Goal: Information Seeking & Learning: Learn about a topic

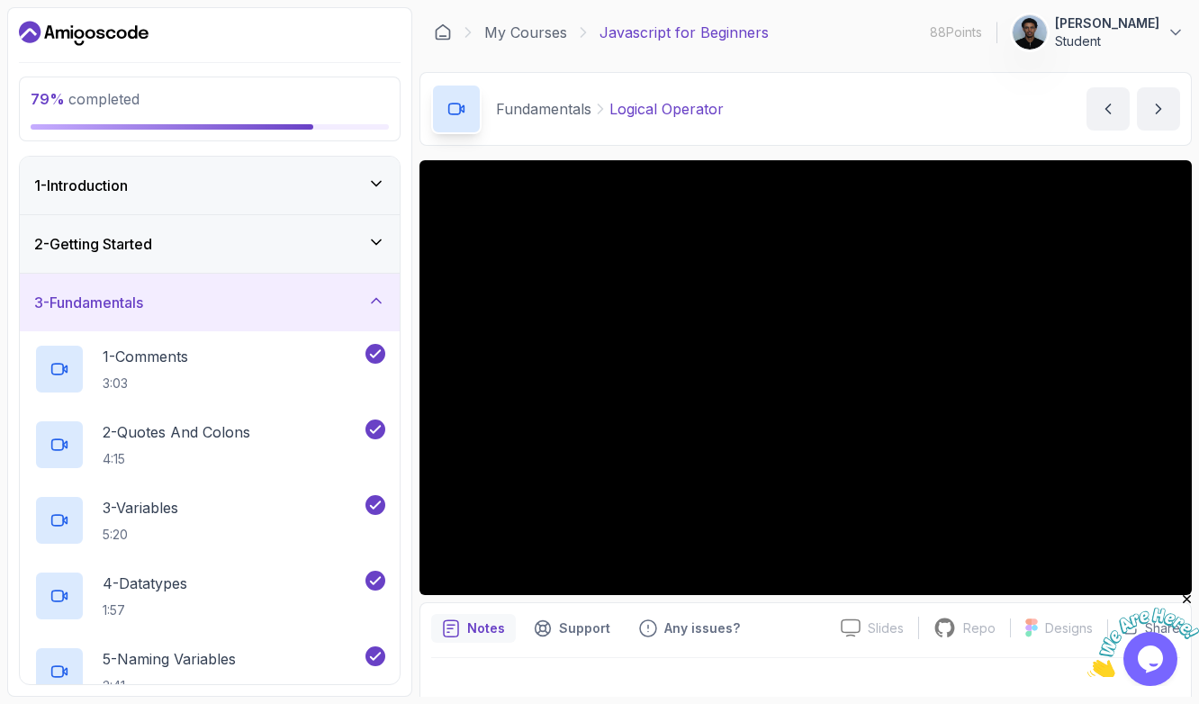
scroll to position [1303, 0]
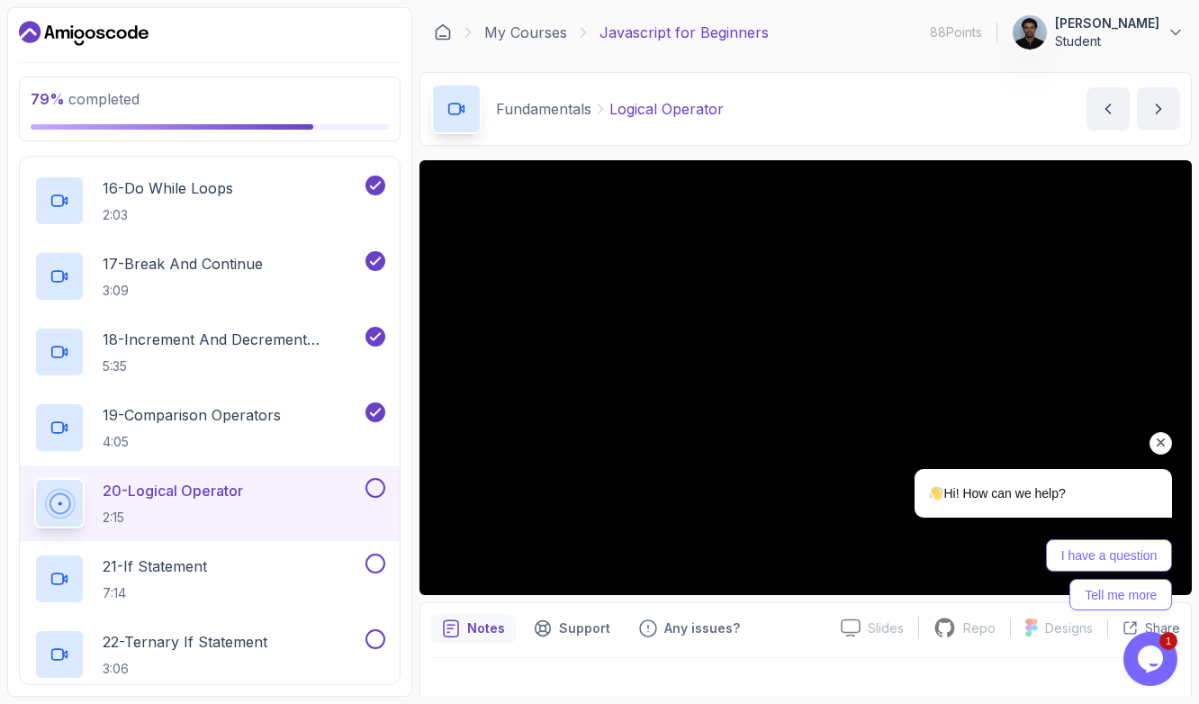
click at [1166, 446] on icon "Chat attention grabber" at bounding box center [1161, 443] width 16 height 16
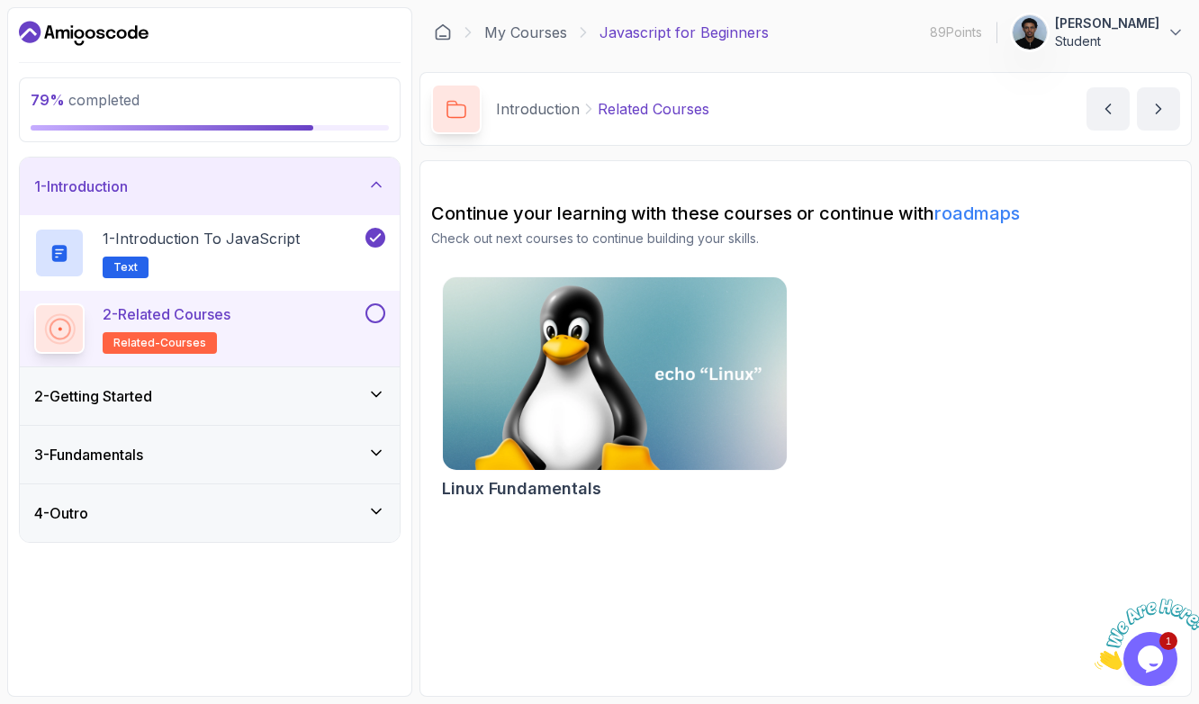
click at [122, 464] on h3 "3 - Fundamentals" at bounding box center [88, 455] width 109 height 22
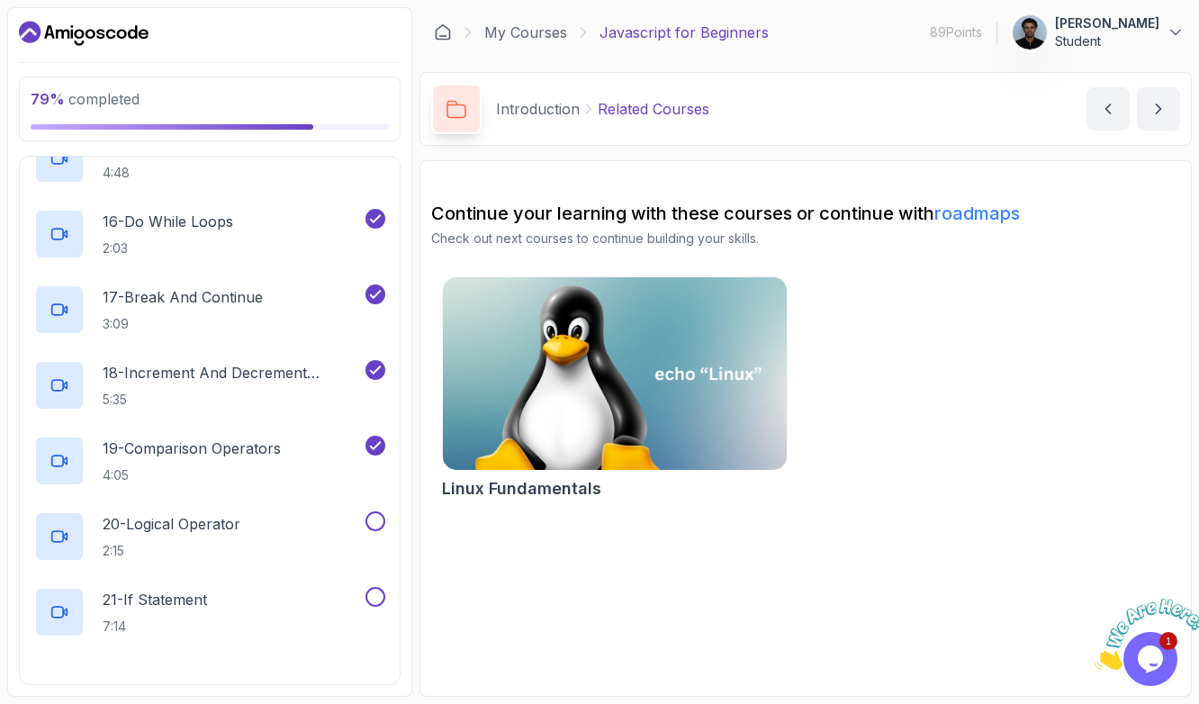
scroll to position [1445, 0]
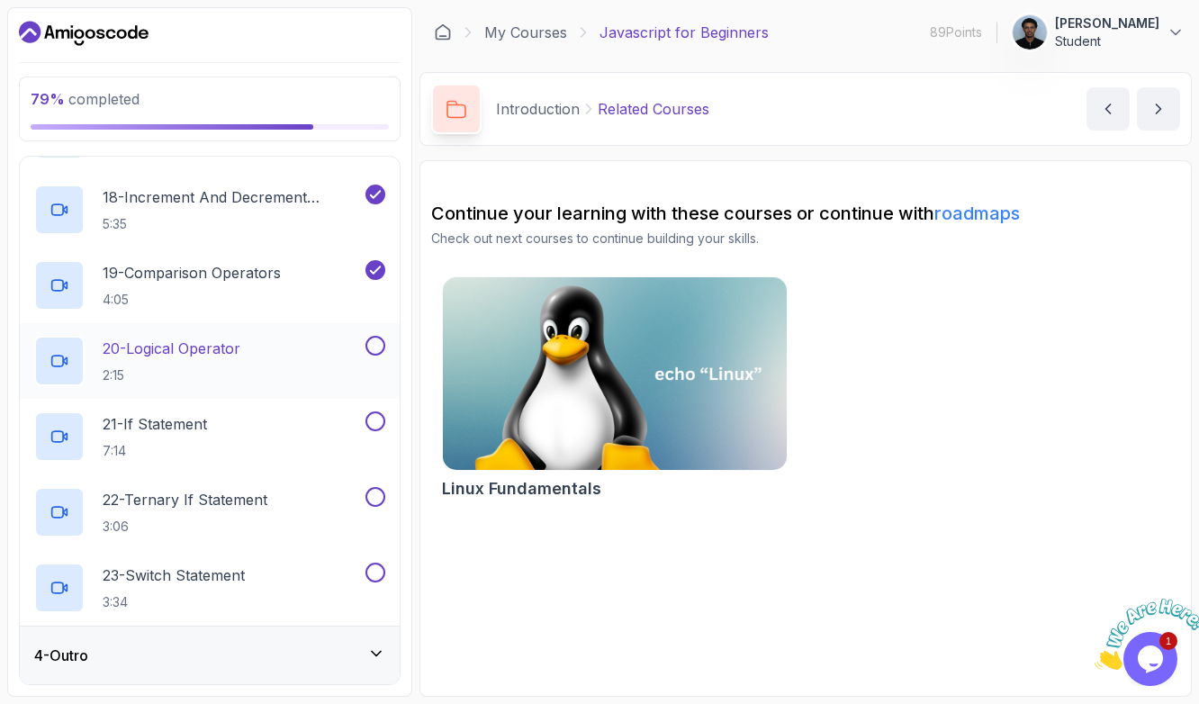
click at [199, 347] on p "20 - Logical Operator" at bounding box center [172, 349] width 138 height 22
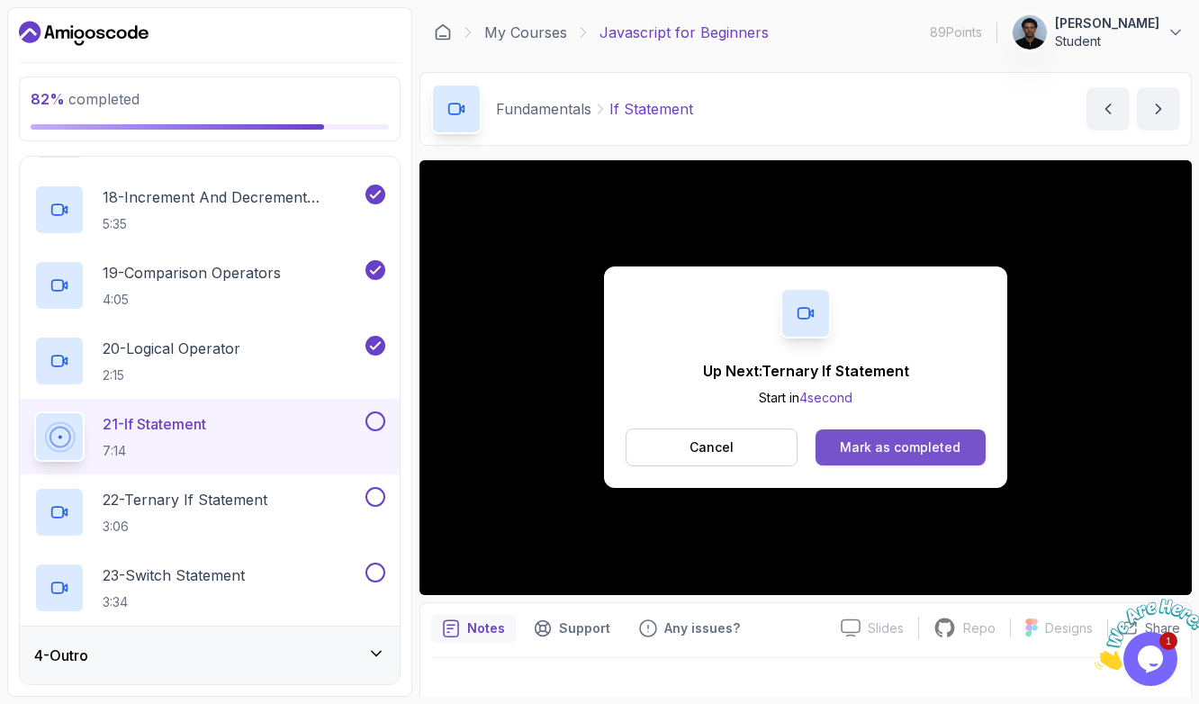
click at [862, 449] on div "Mark as completed" at bounding box center [900, 447] width 121 height 18
